Goal: Task Accomplishment & Management: Manage account settings

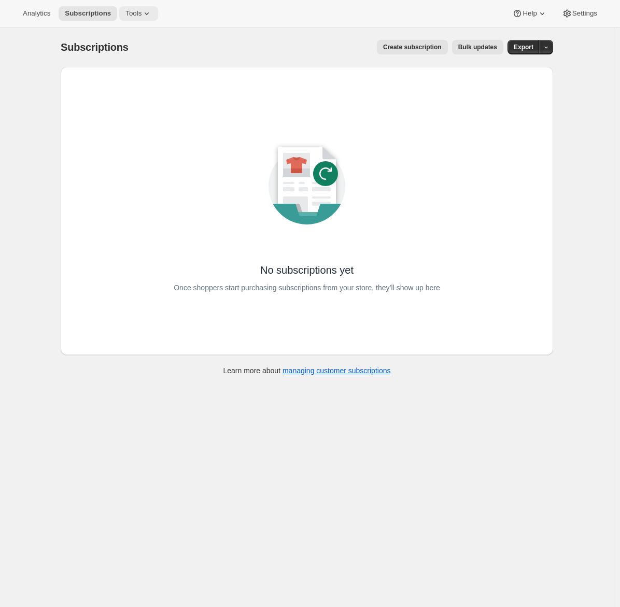
click at [139, 9] on span "Tools" at bounding box center [133, 13] width 16 height 8
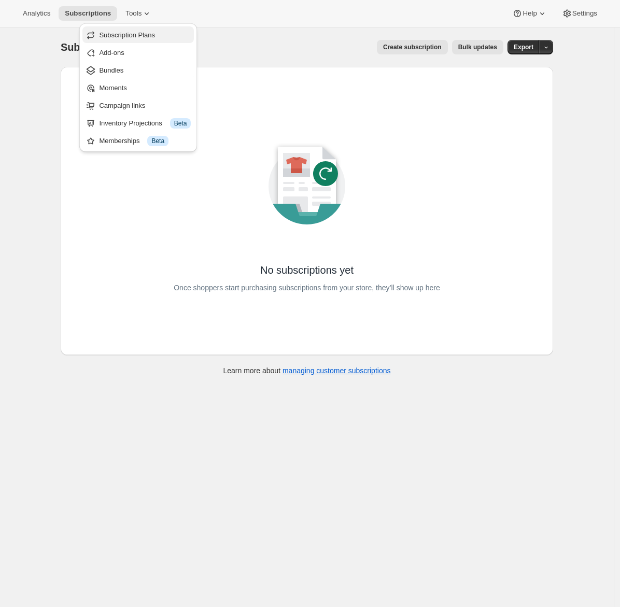
click at [126, 37] on span "Subscription Plans" at bounding box center [127, 35] width 56 height 8
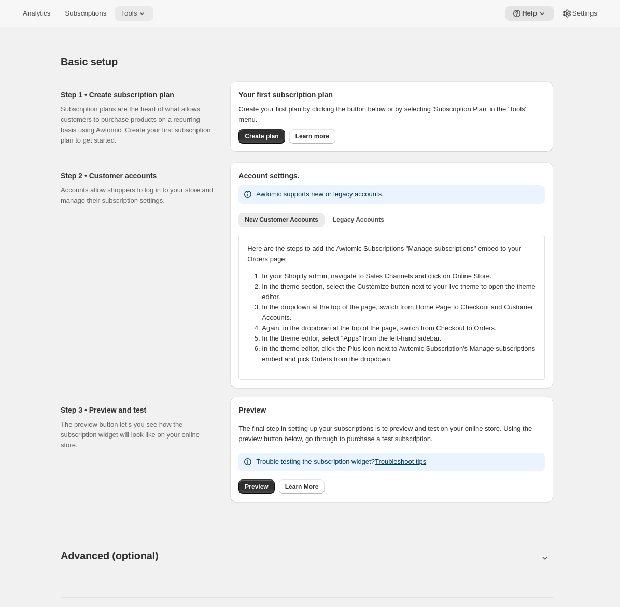
click at [132, 15] on span "Tools" at bounding box center [129, 13] width 16 height 8
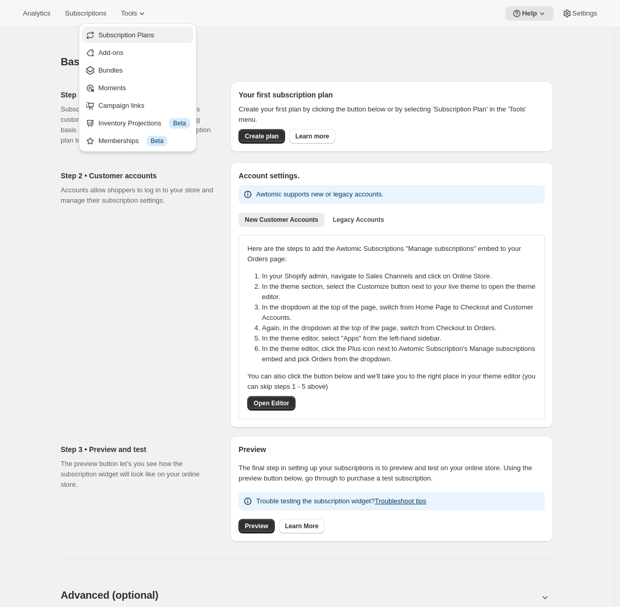
click at [131, 36] on span "Subscription Plans" at bounding box center [126, 35] width 56 height 8
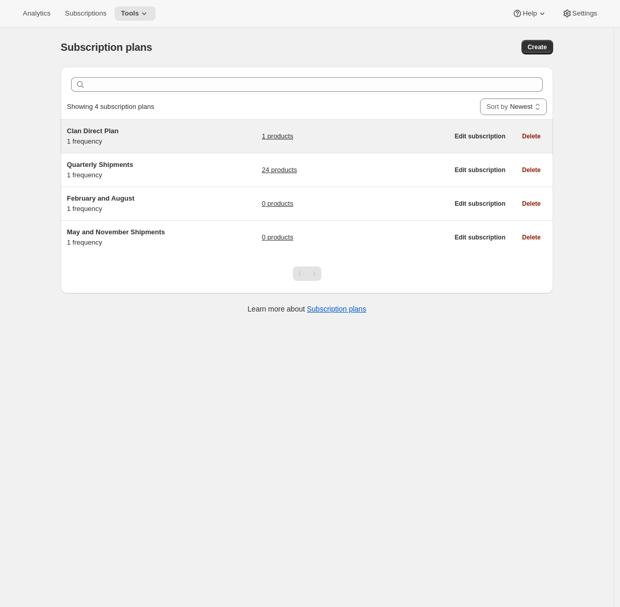
click at [138, 132] on h5 "Clan Direct Plan" at bounding box center [132, 131] width 130 height 10
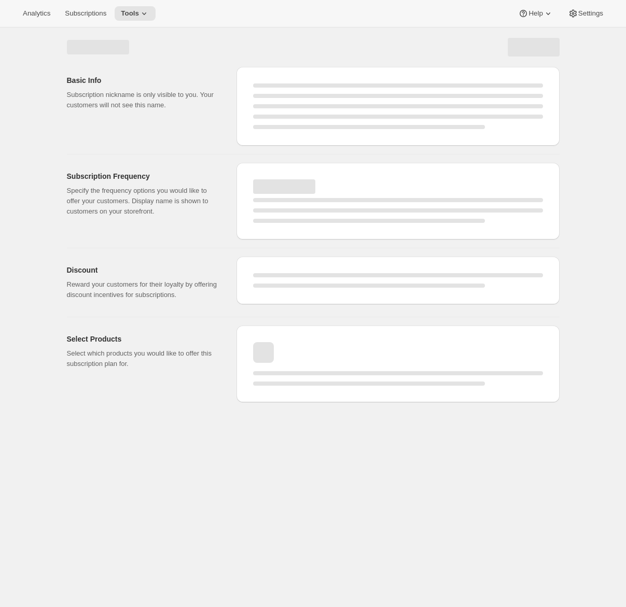
select select "WEEK"
select select "MONTH"
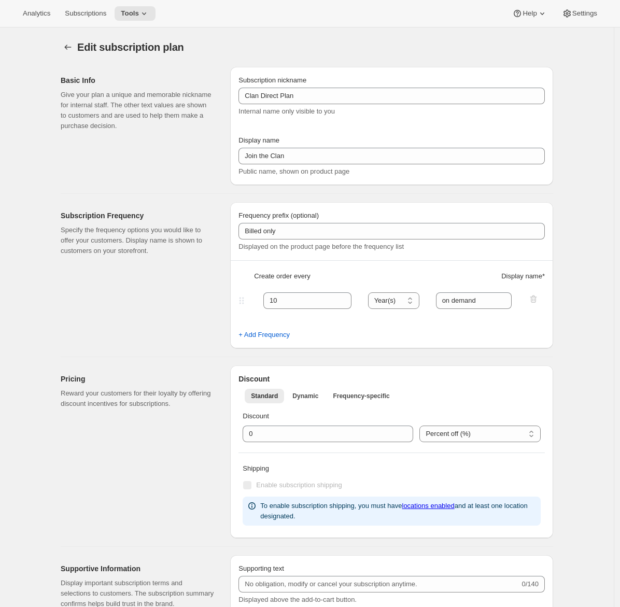
type input "Clan Direct Plan"
type input "Join the Clan"
type input "Billed only"
type input "10"
select select "YEAR"
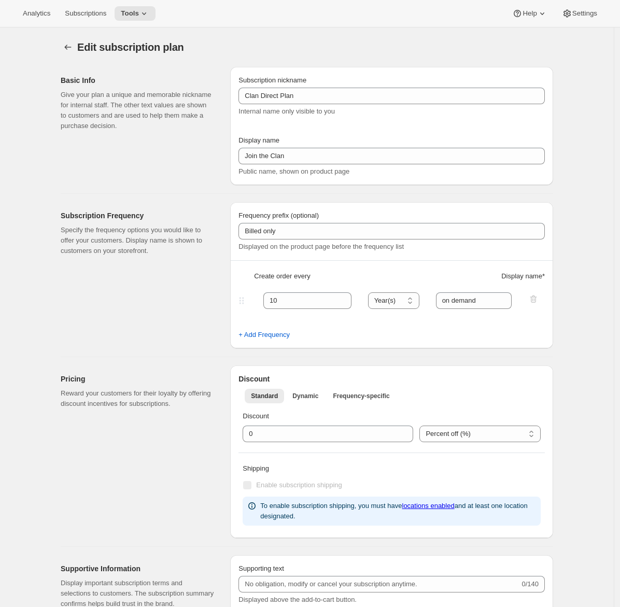
type input "on demand"
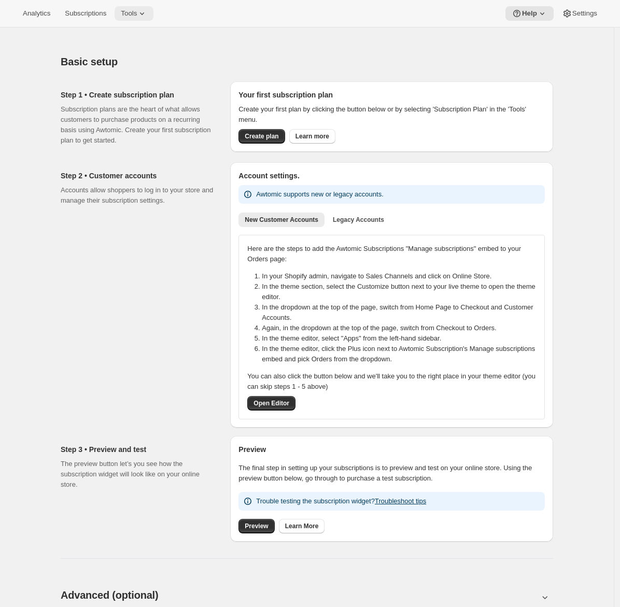
click at [145, 11] on icon at bounding box center [142, 13] width 10 height 10
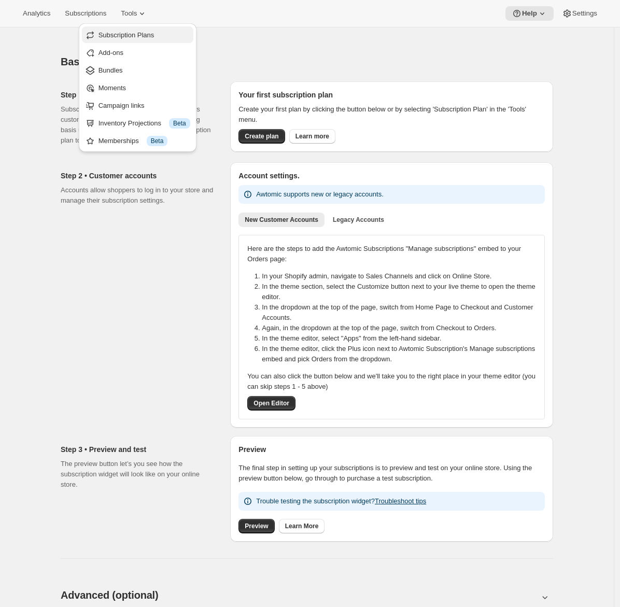
click at [140, 35] on span "Subscription Plans" at bounding box center [126, 35] width 56 height 8
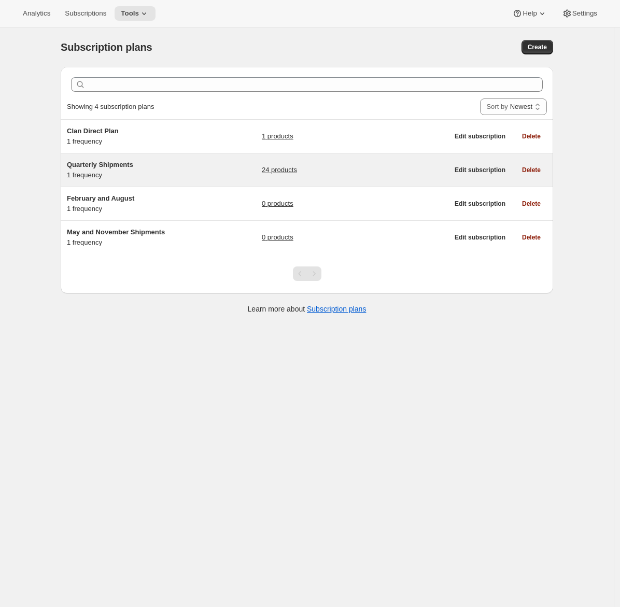
click at [200, 175] on div "Quarterly Shipments 1 frequency 24 products" at bounding box center [257, 170] width 381 height 21
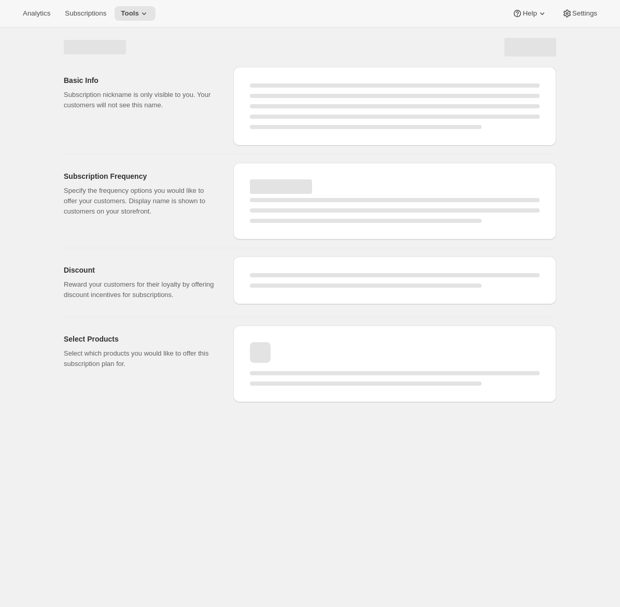
select select "WEEK"
select select "MONTH"
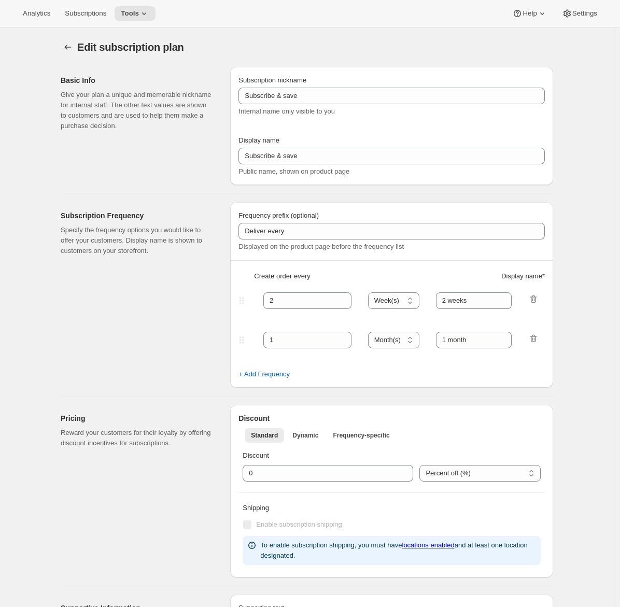
type input "Quarterly Shipments"
type input "Join the Club"
type input "Delivers"
type input "3"
select select "MONTH"
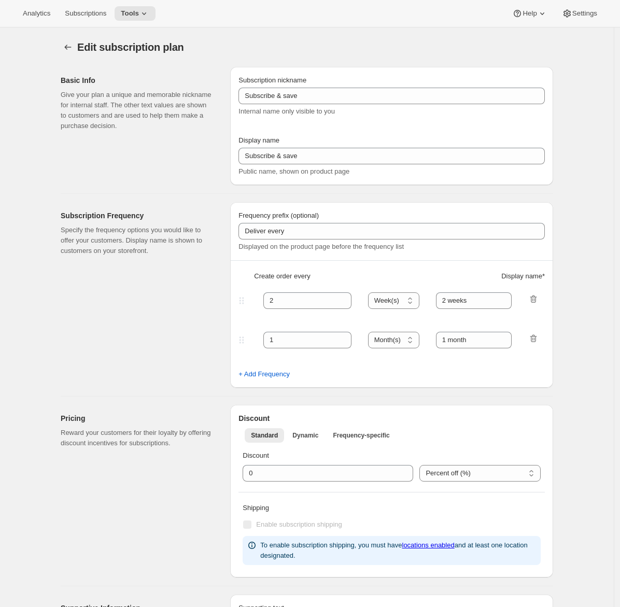
type input "quarterly (Feb, May, Aug, Nov)"
checkbox input "true"
select select "YEARDAY"
select select "2"
select select "5"
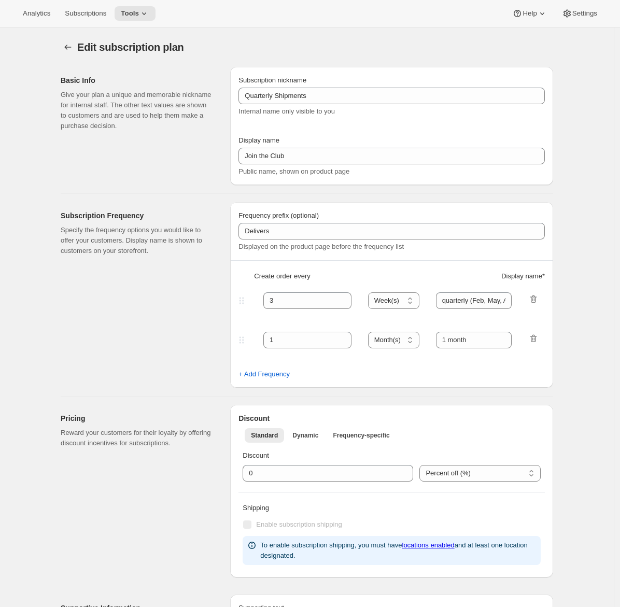
select select "8"
select select "11"
select select "3"
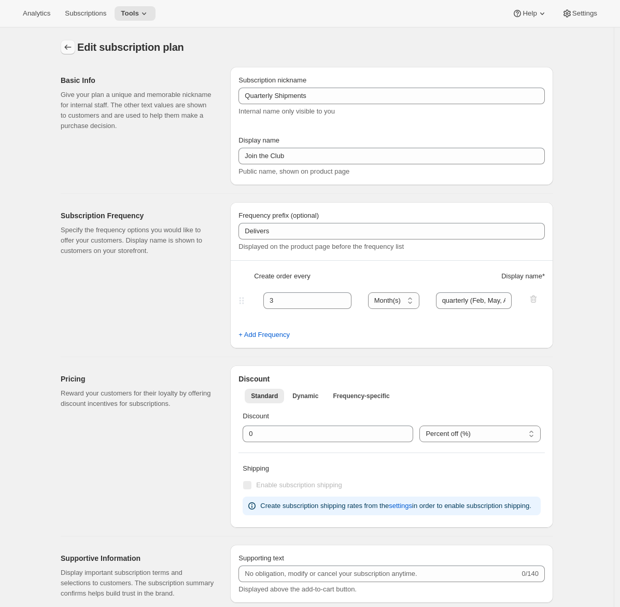
click at [67, 45] on icon "Subscription plans" at bounding box center [68, 47] width 10 height 10
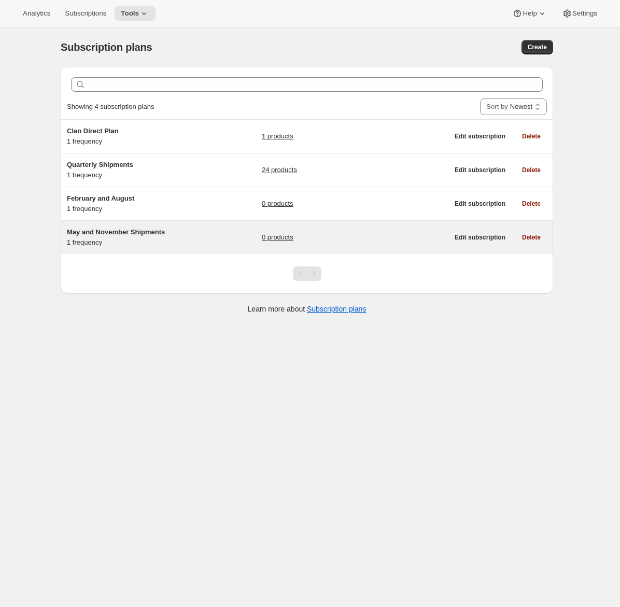
click at [148, 240] on div "May and November Shipments 1 frequency" at bounding box center [132, 237] width 130 height 21
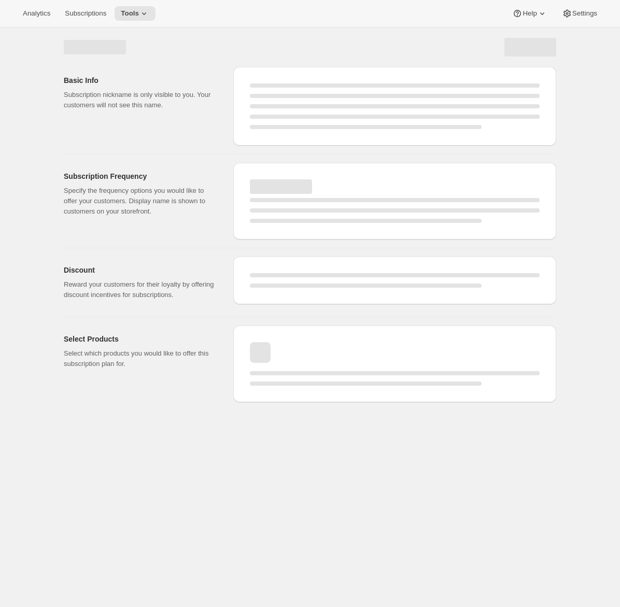
select select "WEEK"
select select "MONTH"
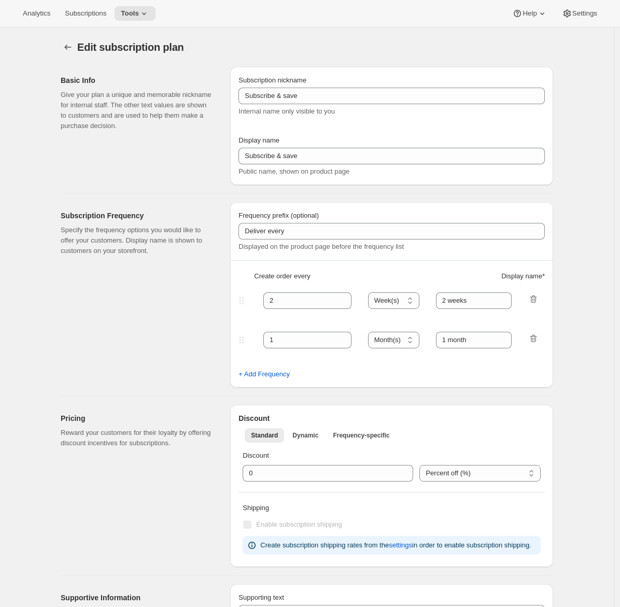
type input "May and November Shipments"
type input "Join the club (May and November)"
type input "Deliver"
type input "6"
select select "MONTH"
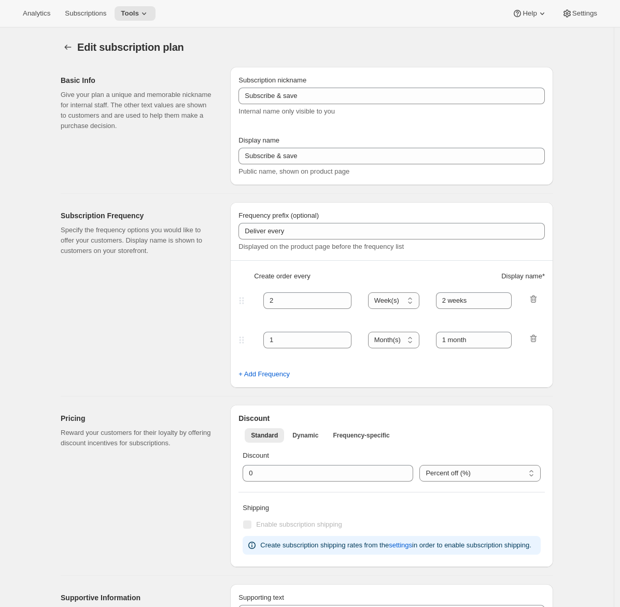
type input "twice yearly (May, November)"
checkbox input "true"
select select "YEARDAY"
select select "5"
select select "11"
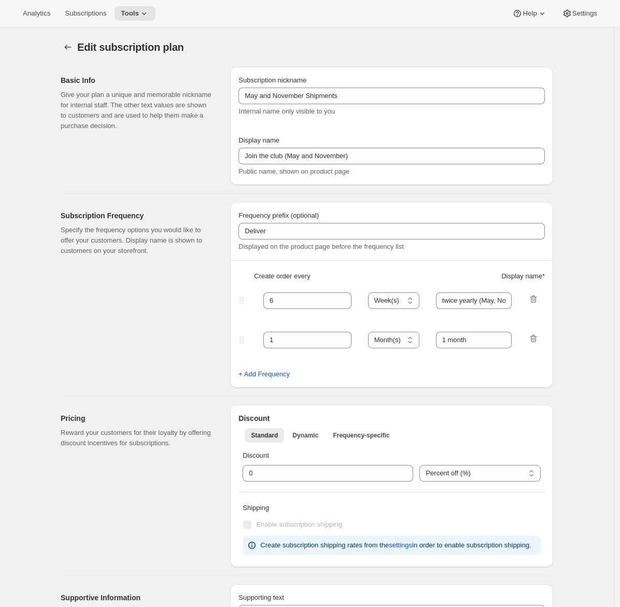
select select "3"
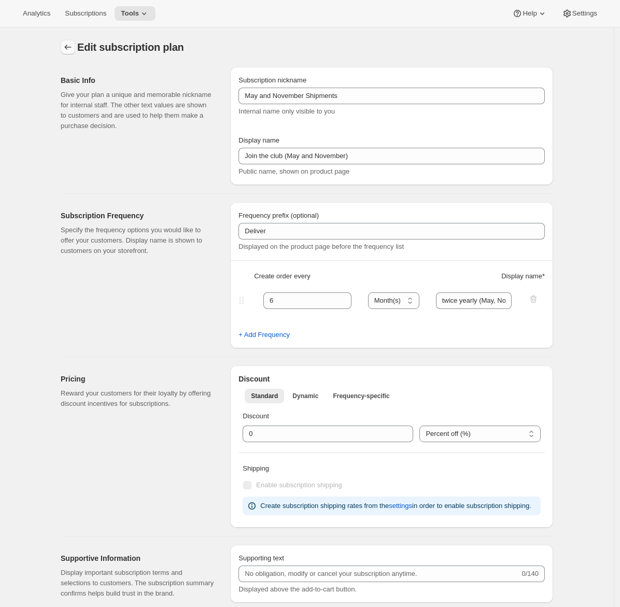
click at [68, 44] on icon "Subscription plans" at bounding box center [68, 47] width 10 height 10
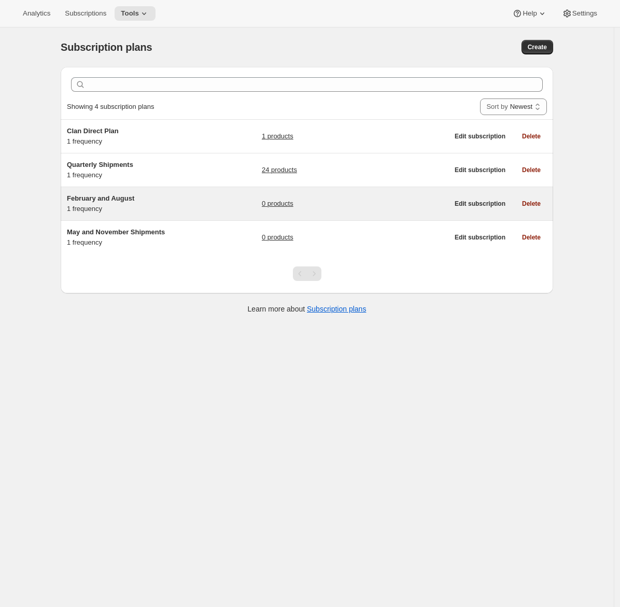
click at [132, 209] on div "February and [DATE] frequency" at bounding box center [132, 203] width 130 height 21
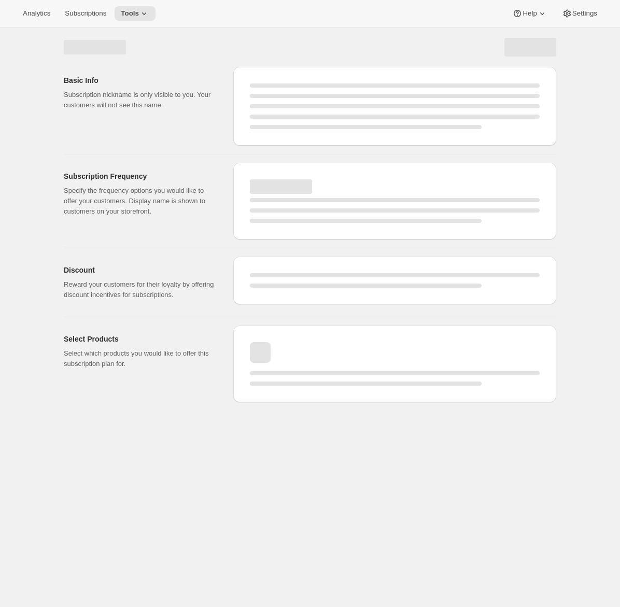
select select "WEEK"
select select "MONTH"
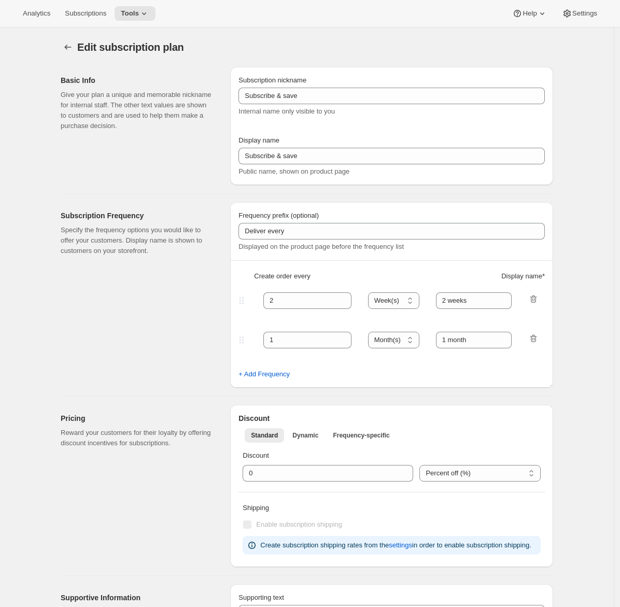
type input "February and August"
type input "Join the Club (February and August)"
type input "Deliver"
type input "6"
select select "MONTH"
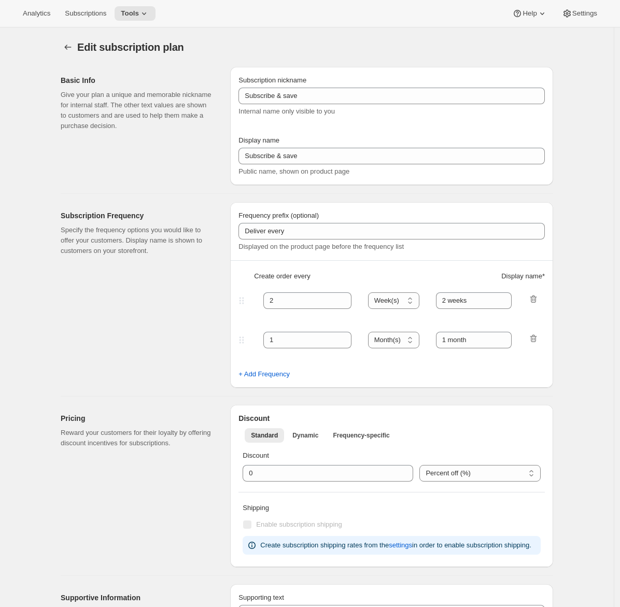
type input "twice yearly (February and August)"
checkbox input "true"
select select "YEARDAY"
select select "2"
select select "8"
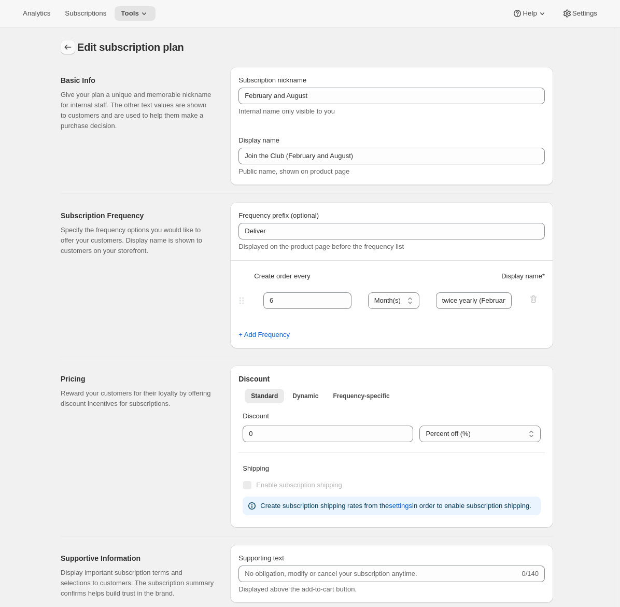
click at [73, 49] on icon "Subscription plans" at bounding box center [68, 47] width 10 height 10
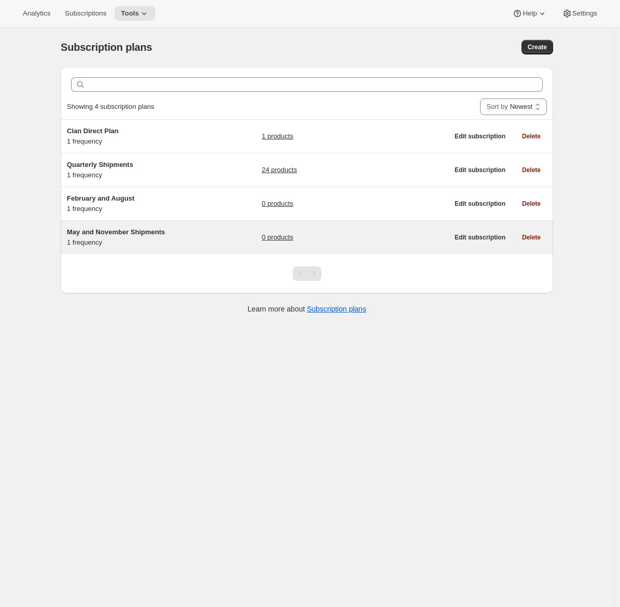
click at [161, 239] on div "May and November Shipments 1 frequency" at bounding box center [132, 237] width 130 height 21
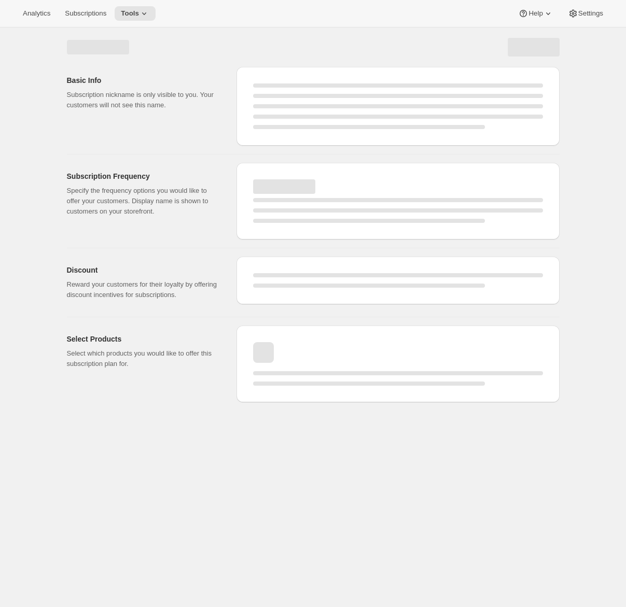
select select "WEEK"
select select "MONTH"
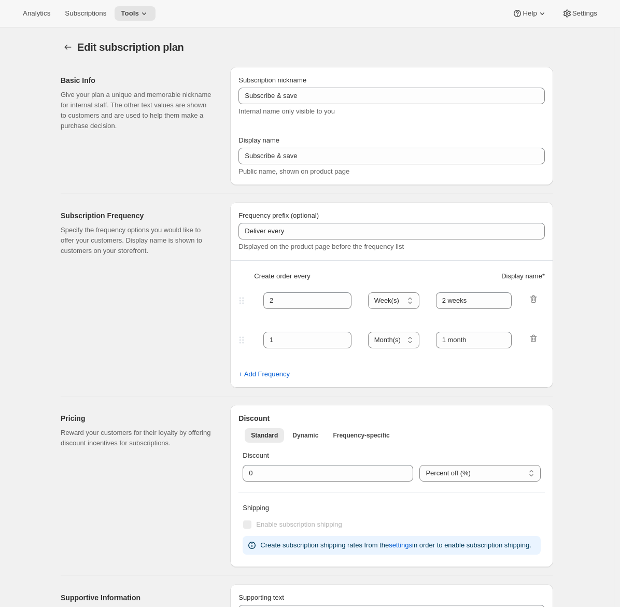
type input "May and November Shipments"
type input "Join the club (May and November)"
type input "Deliver"
type input "6"
select select "MONTH"
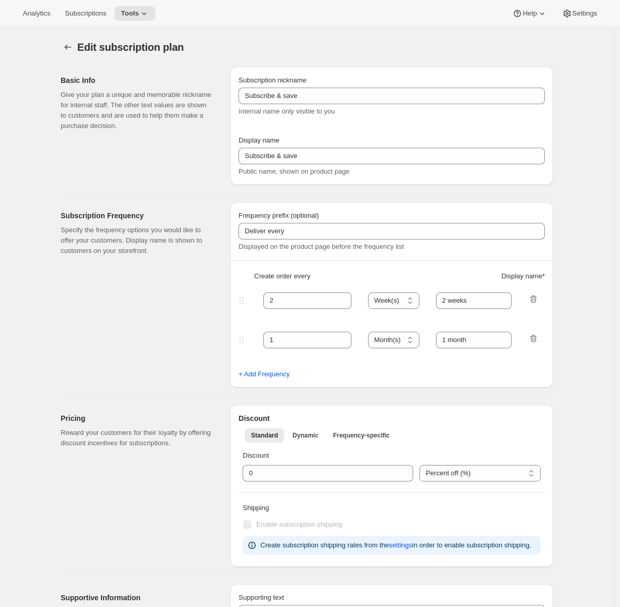
type input "twice yearly (May, November)"
checkbox input "true"
select select "YEARDAY"
select select "5"
select select "11"
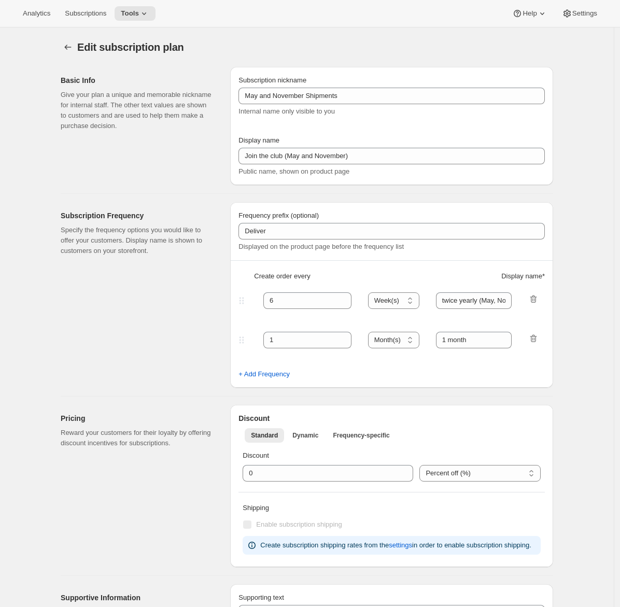
select select "3"
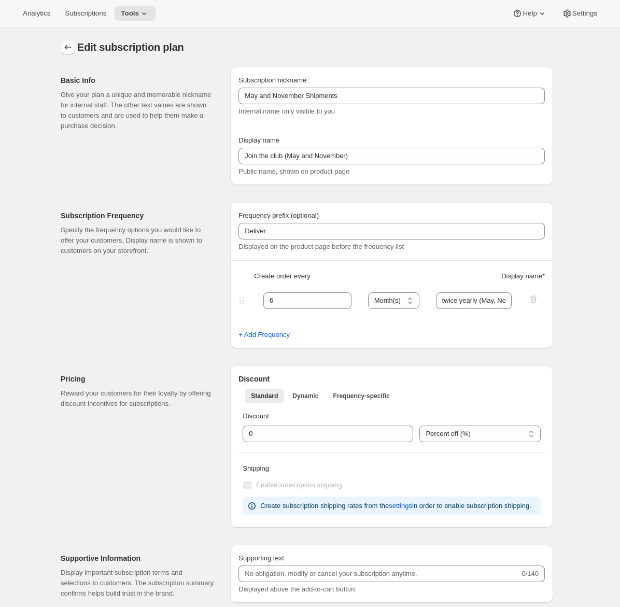
click at [69, 51] on icon "Subscription plans" at bounding box center [68, 47] width 10 height 10
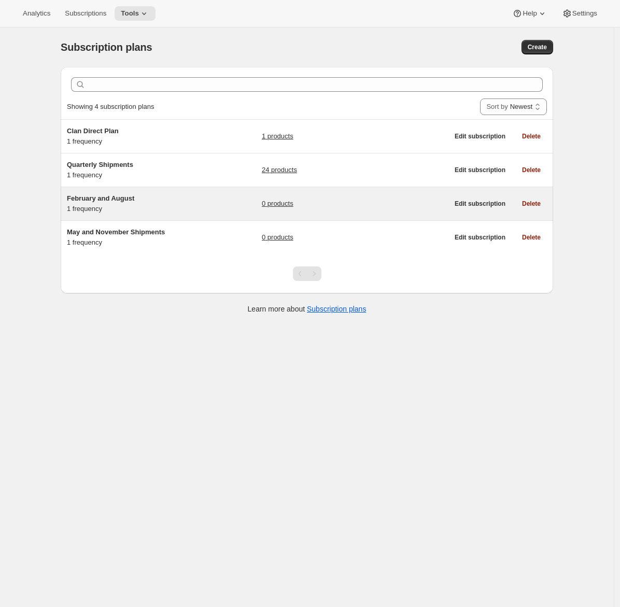
click at [161, 200] on h5 "February and August" at bounding box center [132, 198] width 130 height 10
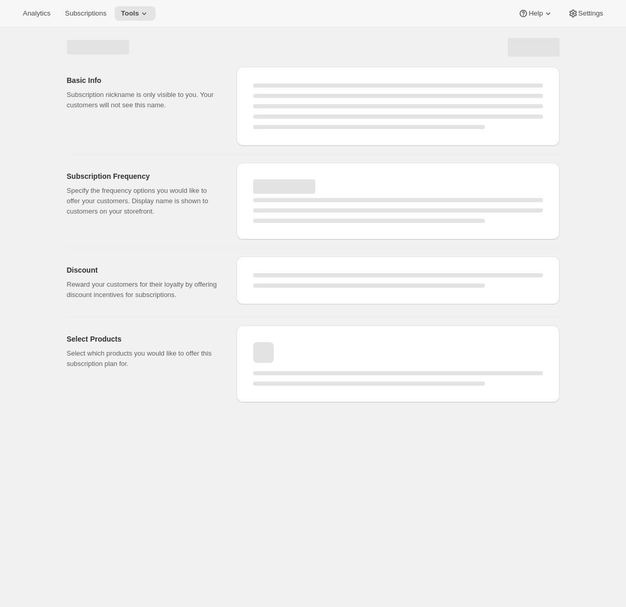
select select "WEEK"
select select "MONTH"
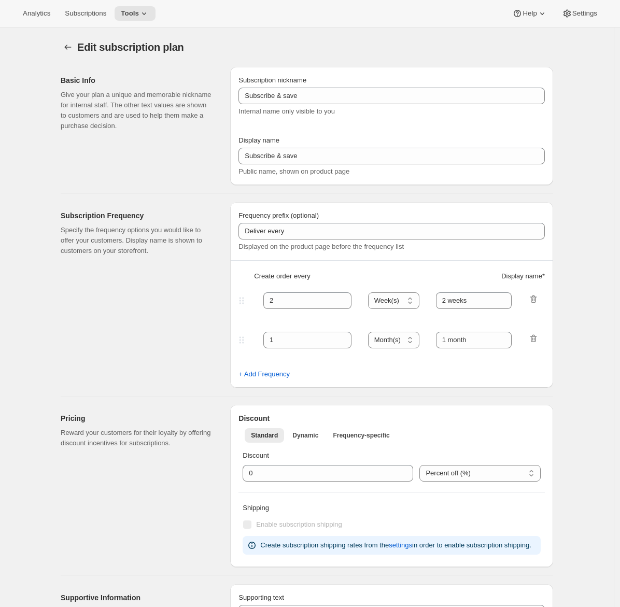
type input "February and August"
type input "Join the Club (February and August)"
type input "Deliver"
type input "6"
select select "MONTH"
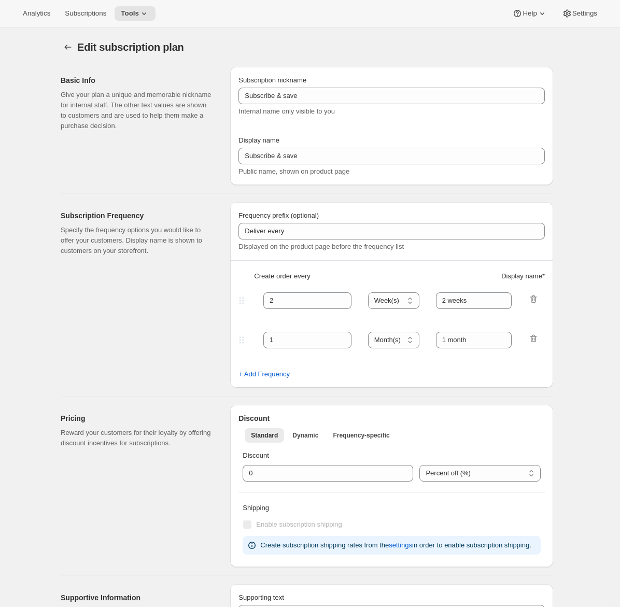
type input "twice yearly (February and August)"
checkbox input "true"
select select "YEARDAY"
select select "2"
select select "8"
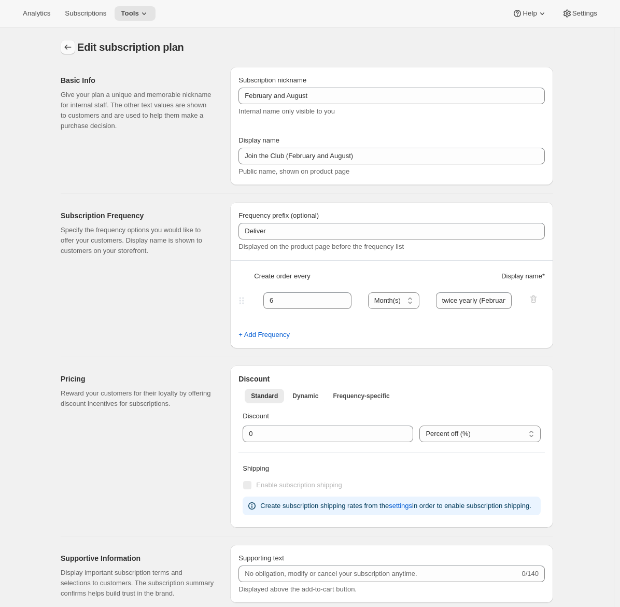
click at [70, 49] on icon "Subscription plans" at bounding box center [68, 47] width 10 height 10
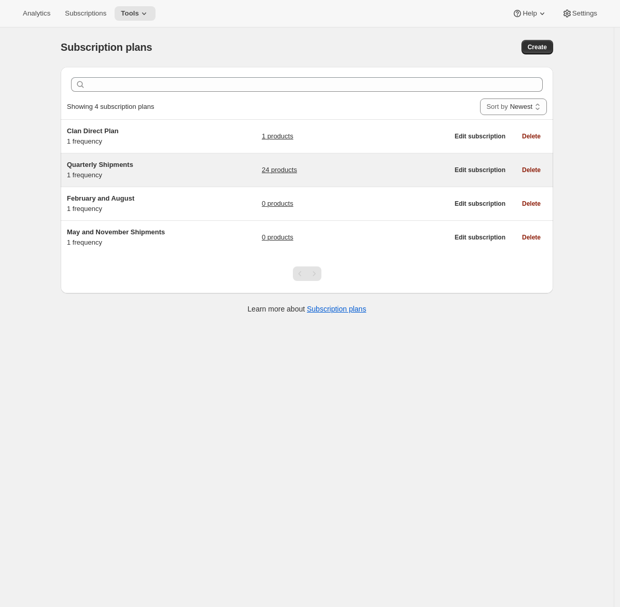
click at [152, 179] on div "Quarterly Shipments 1 frequency" at bounding box center [132, 170] width 130 height 21
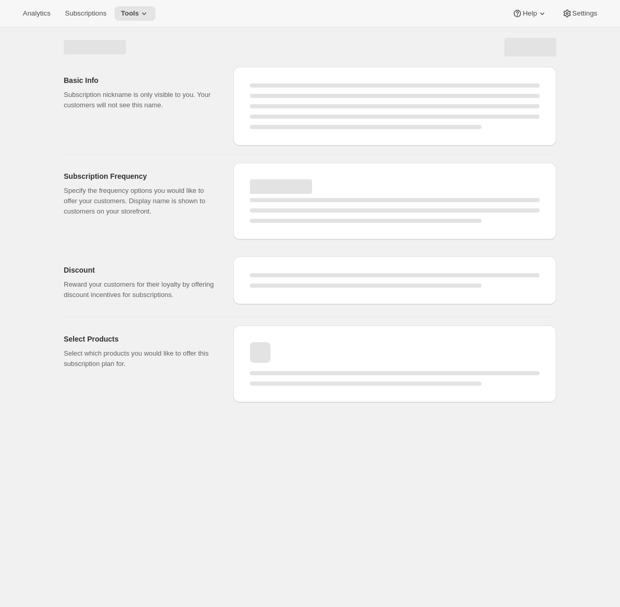
select select "WEEK"
select select "MONTH"
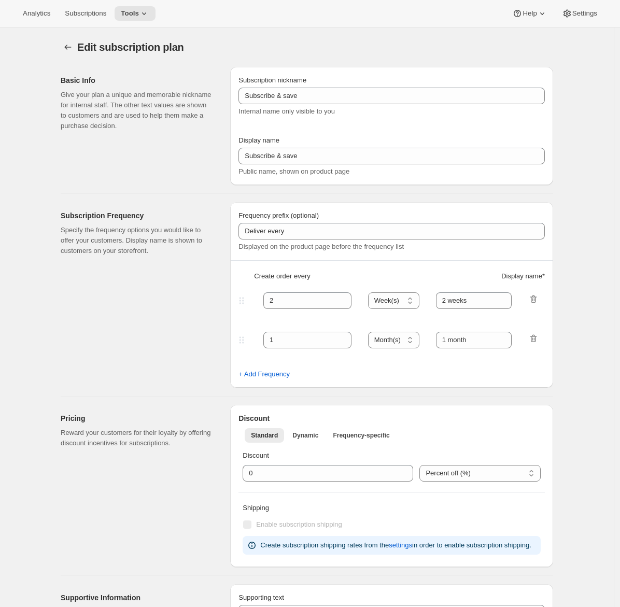
type input "Quarterly Shipments"
type input "Join the Club"
type input "Delivers"
type input "3"
select select "MONTH"
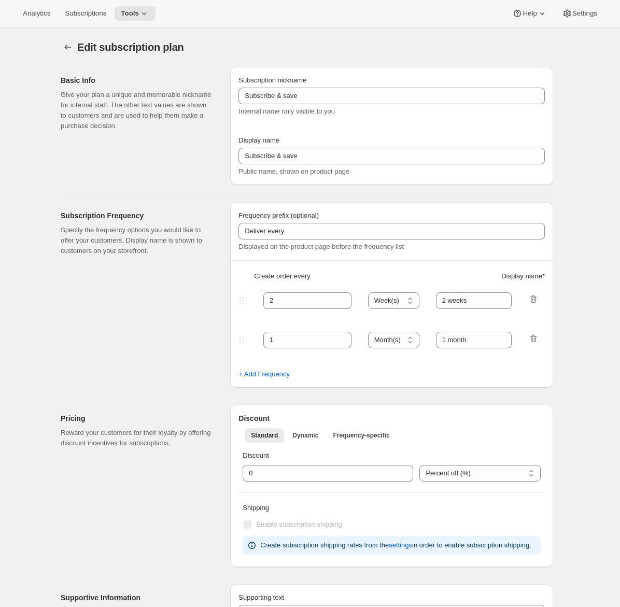
type input "quarterly (Feb, May, Aug, Nov)"
checkbox input "true"
select select "YEARDAY"
select select "2"
select select "5"
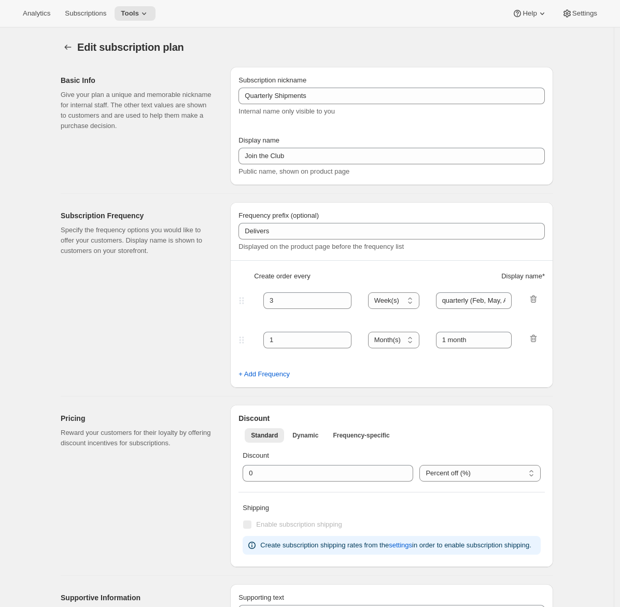
select select "8"
select select "11"
select select "3"
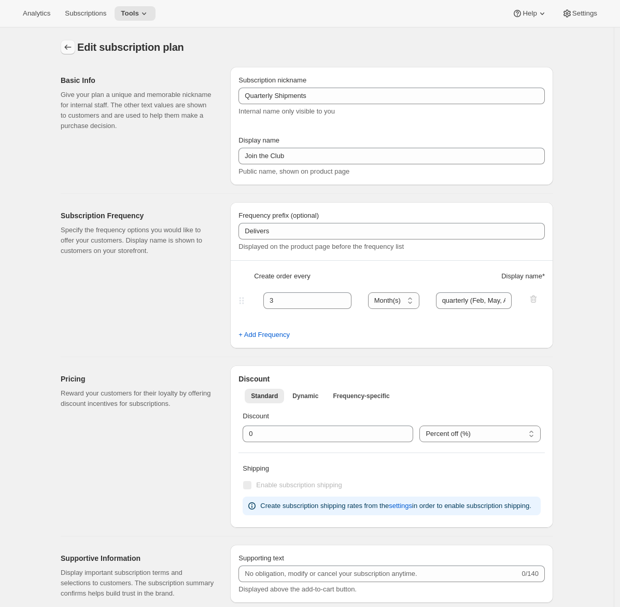
click at [67, 52] on button "Subscription plans" at bounding box center [68, 47] width 15 height 15
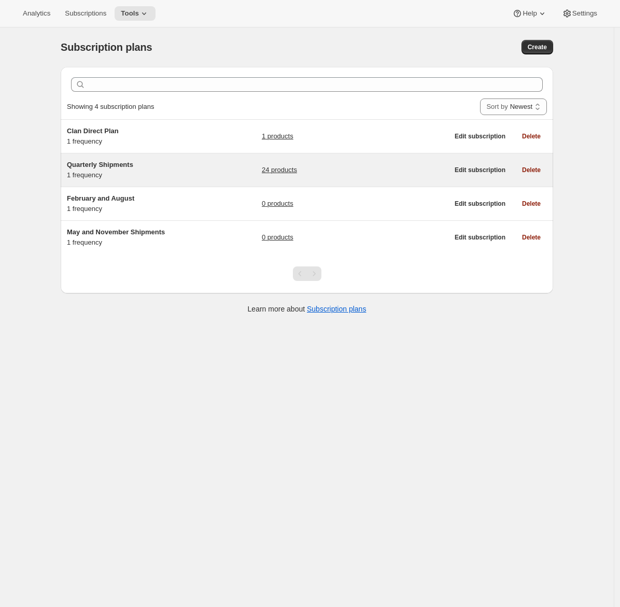
click at [146, 168] on h5 "Quarterly Shipments" at bounding box center [132, 165] width 130 height 10
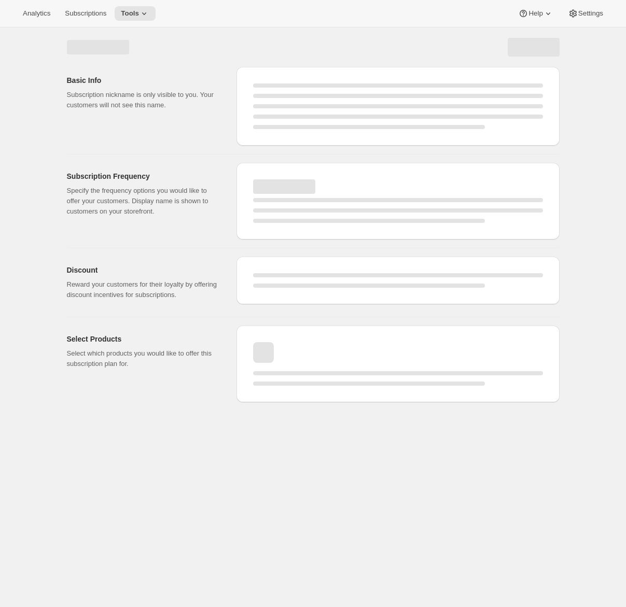
select select "WEEK"
select select "MONTH"
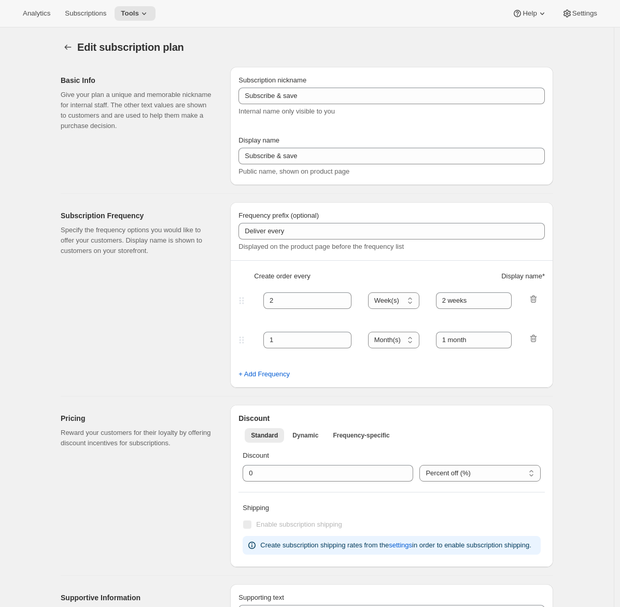
type input "Quarterly Shipments"
type input "Join the Club"
type input "Delivers"
type input "3"
select select "MONTH"
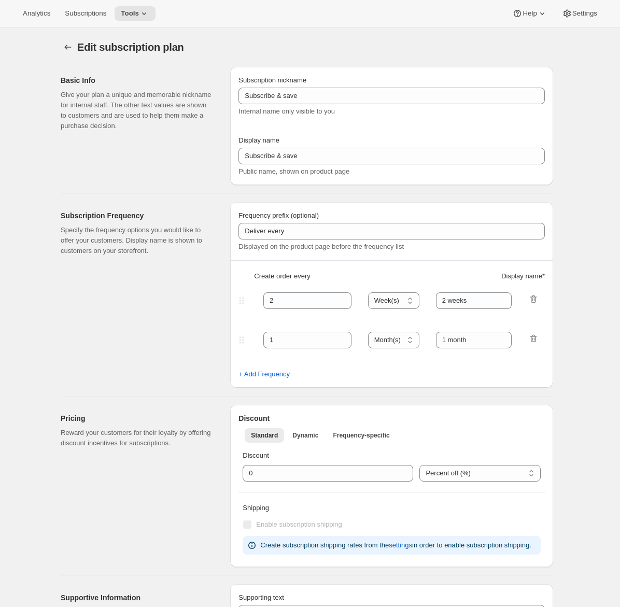
type input "quarterly (Feb, May, Aug, Nov)"
checkbox input "true"
select select "YEARDAY"
select select "2"
select select "5"
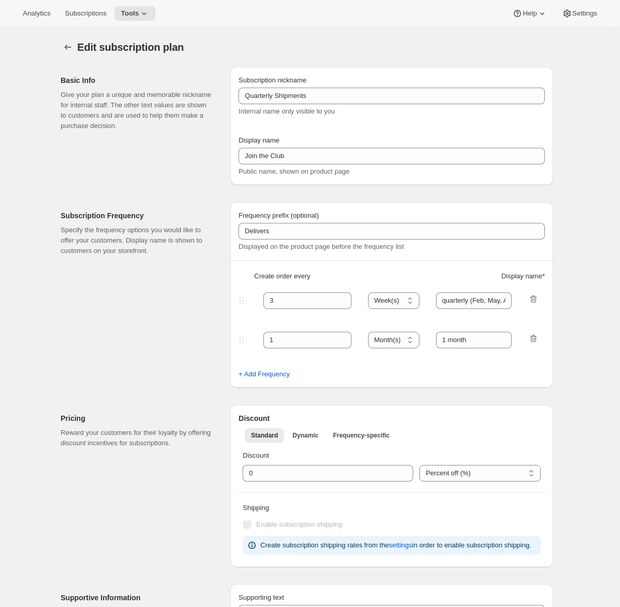
select select "8"
select select "11"
select select "3"
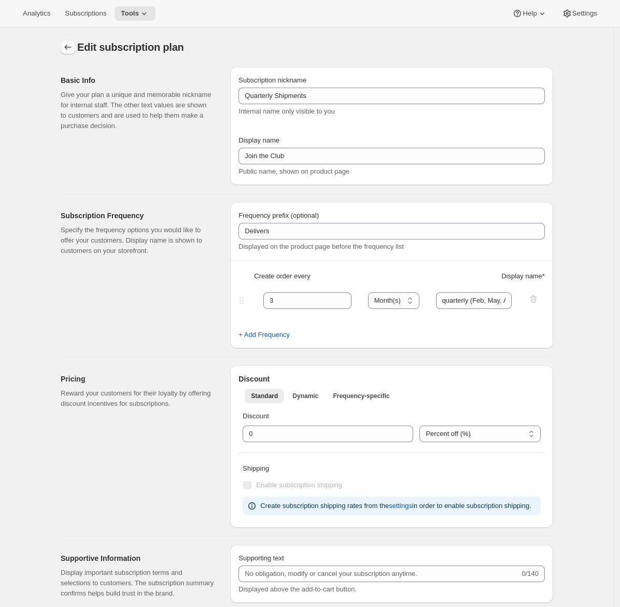
click at [70, 47] on icon "Subscription plans" at bounding box center [68, 47] width 10 height 10
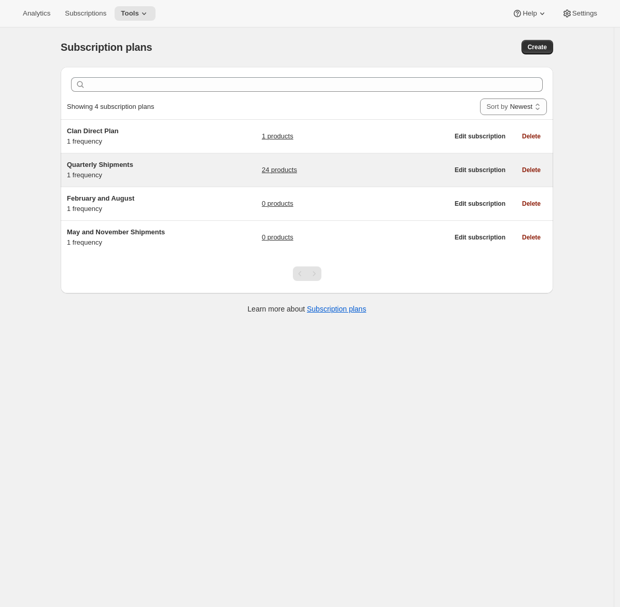
click at [168, 169] on h5 "Quarterly Shipments" at bounding box center [132, 165] width 130 height 10
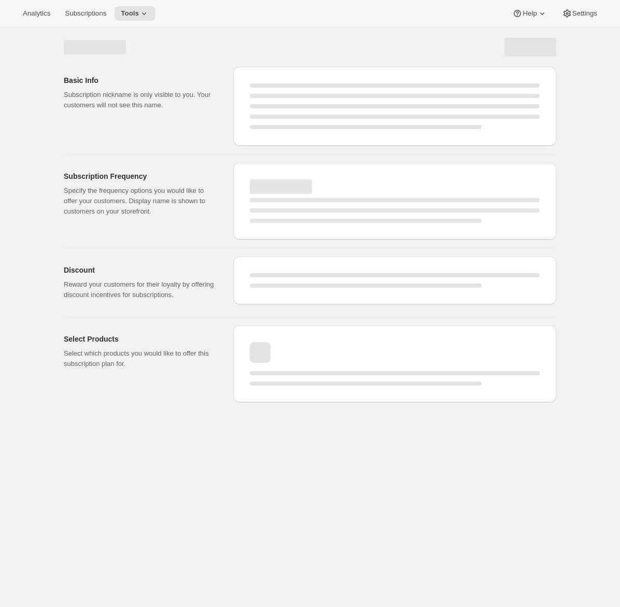
select select "WEEK"
select select "MONTH"
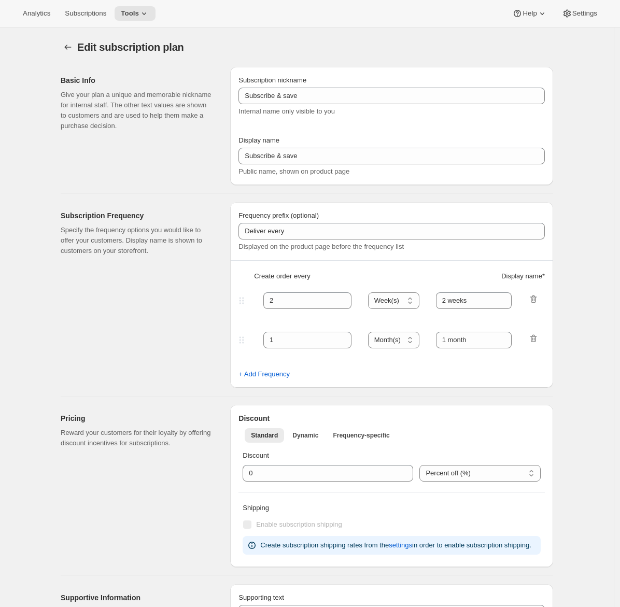
type input "Quarterly Shipments"
type input "Join the Club"
type input "Delivers"
type input "3"
select select "MONTH"
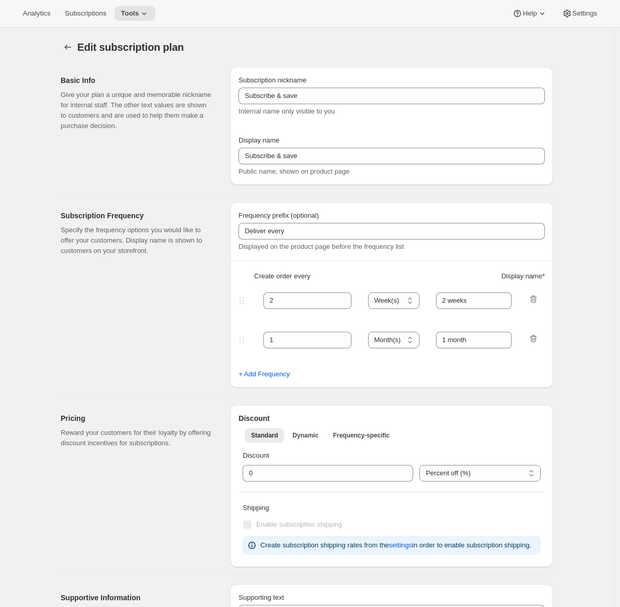
type input "quarterly (Feb, May, Aug, Nov)"
checkbox input "true"
select select "YEARDAY"
select select "2"
select select "5"
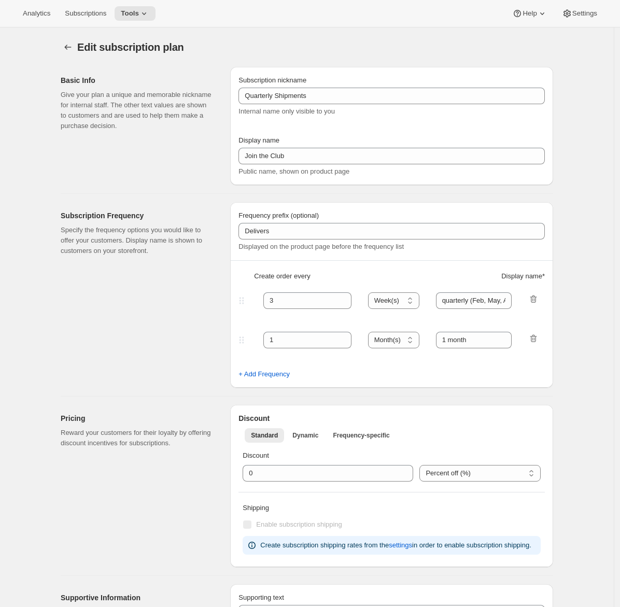
select select "8"
select select "11"
select select "3"
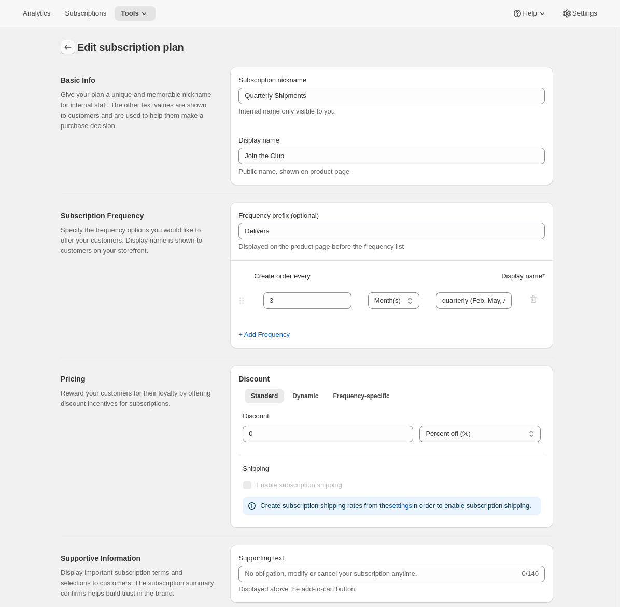
click at [68, 46] on icon "Subscription plans" at bounding box center [68, 47] width 10 height 10
